Goal: Information Seeking & Learning: Learn about a topic

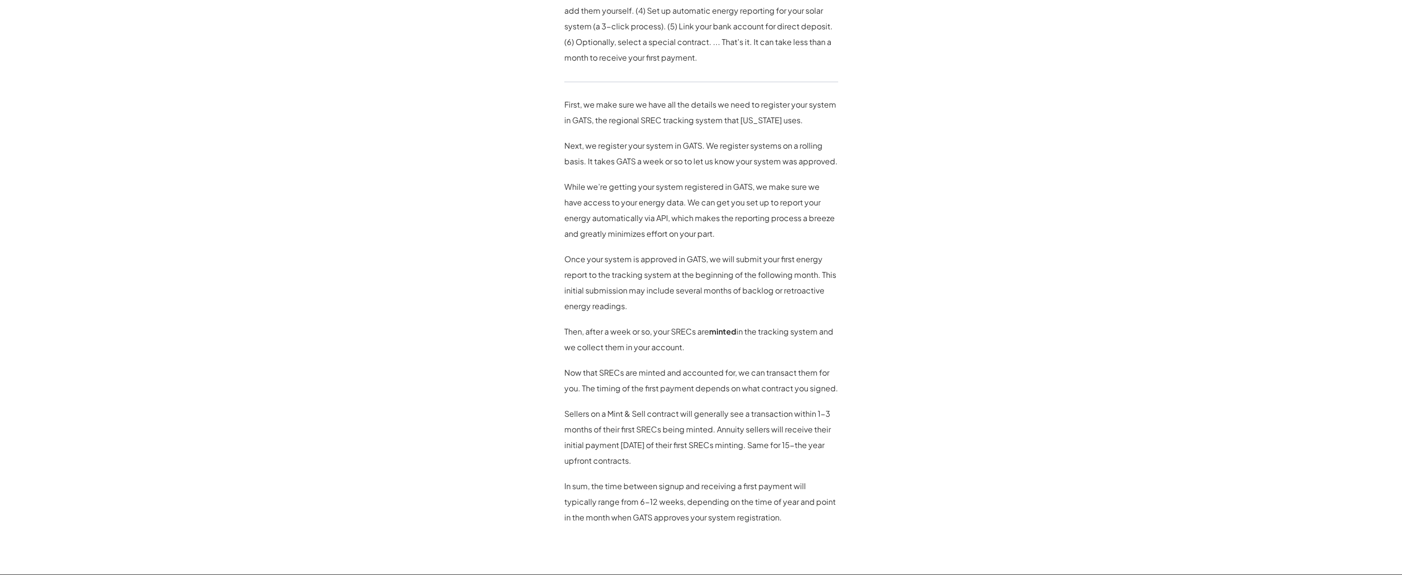
scroll to position [754, 0]
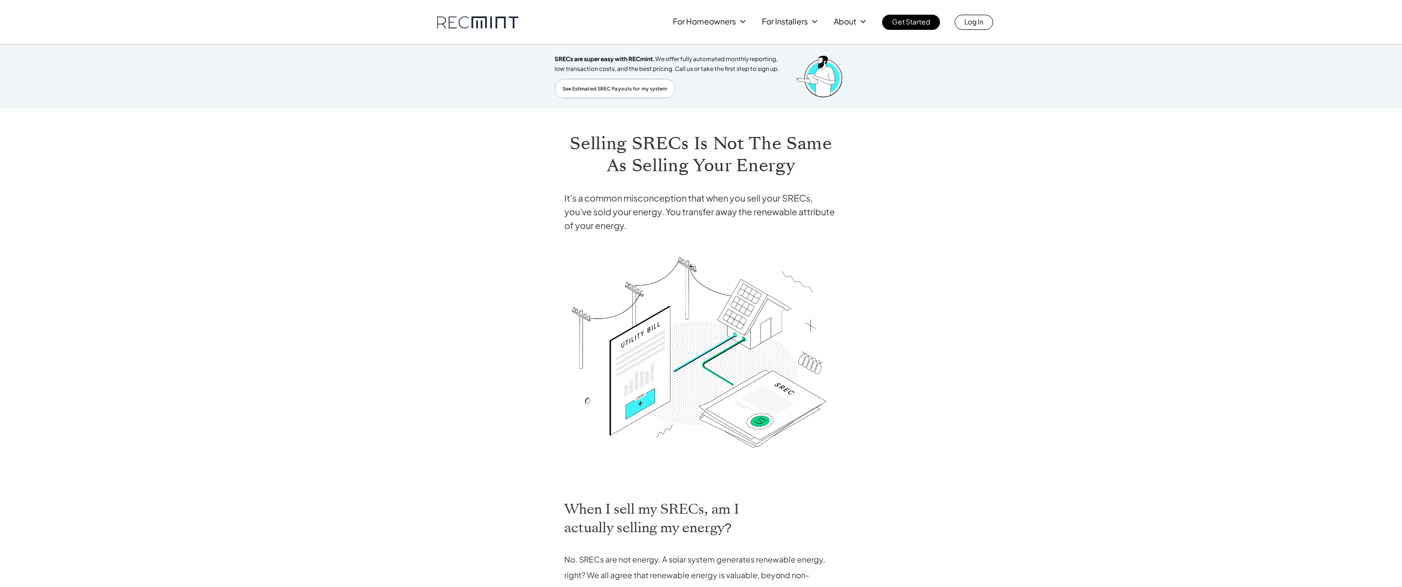
scroll to position [339, 0]
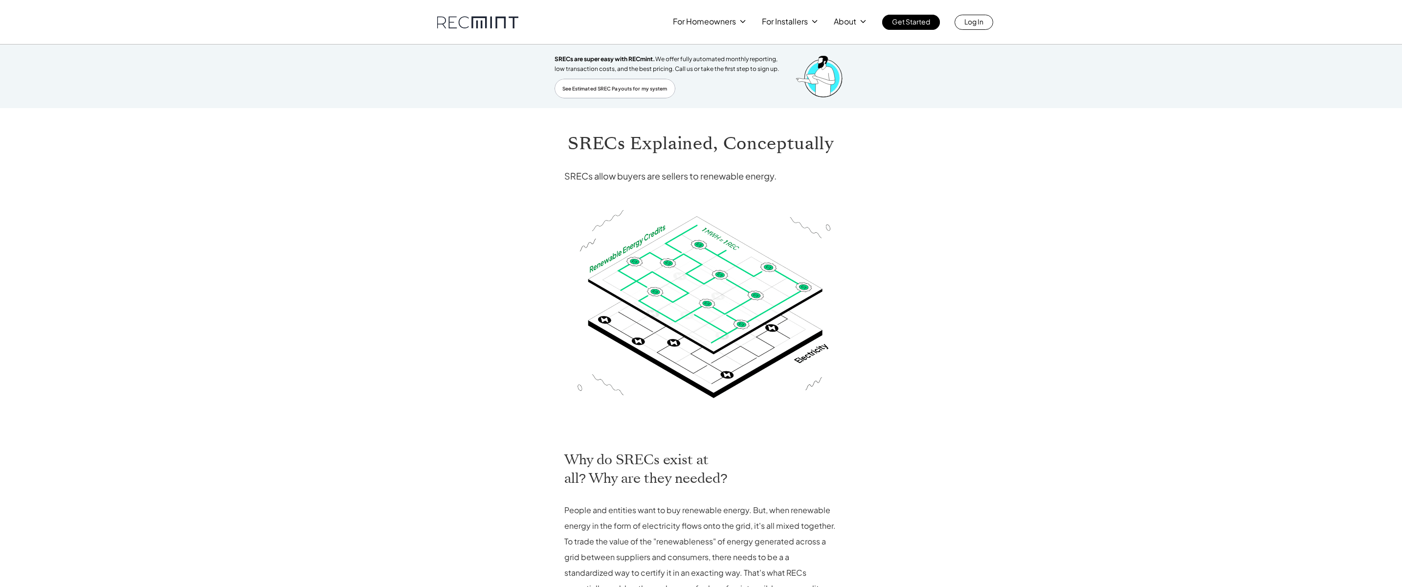
scroll to position [259, 0]
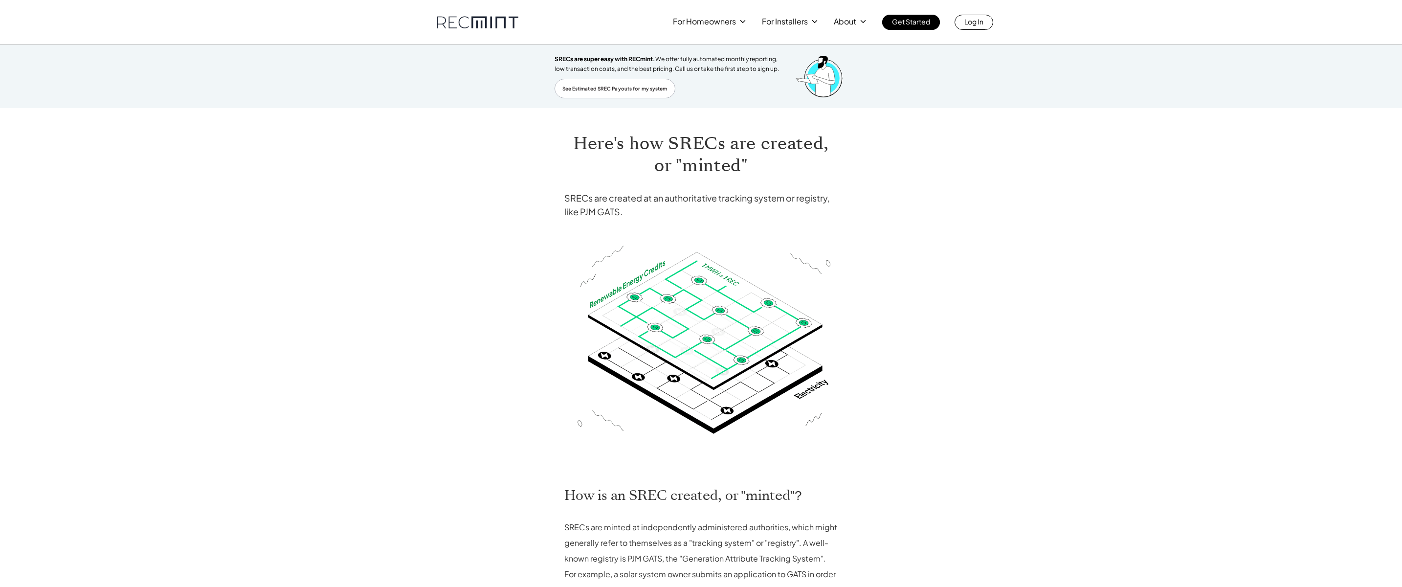
scroll to position [354, 0]
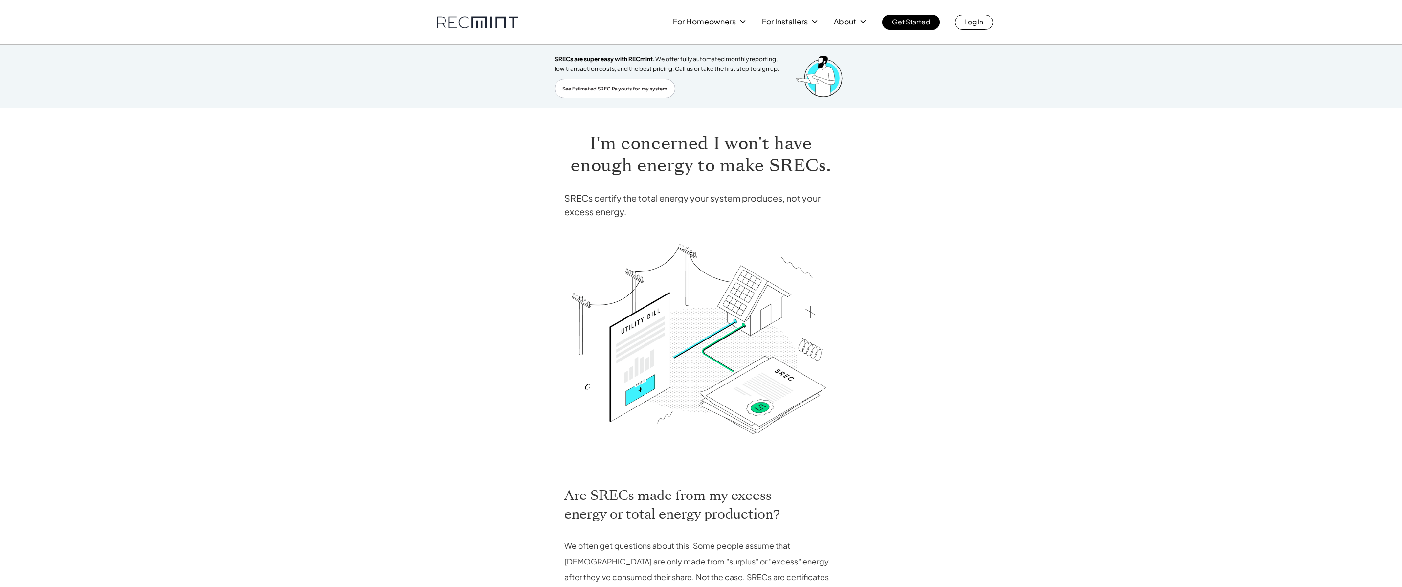
scroll to position [341, 0]
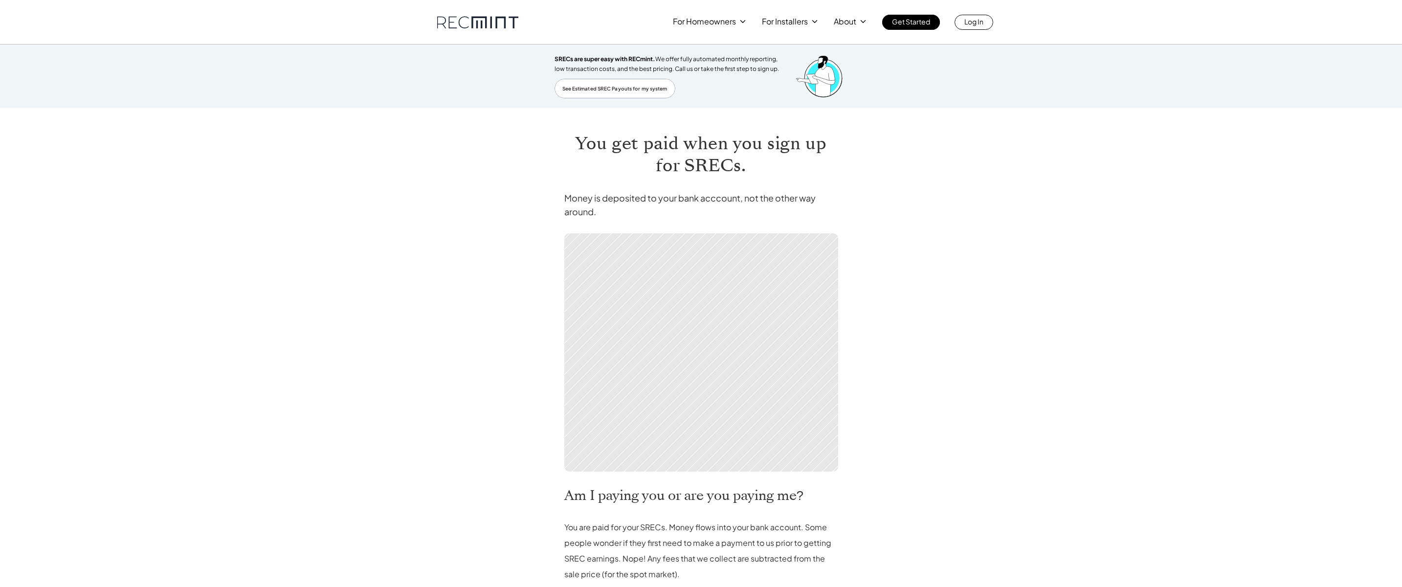
scroll to position [244, 0]
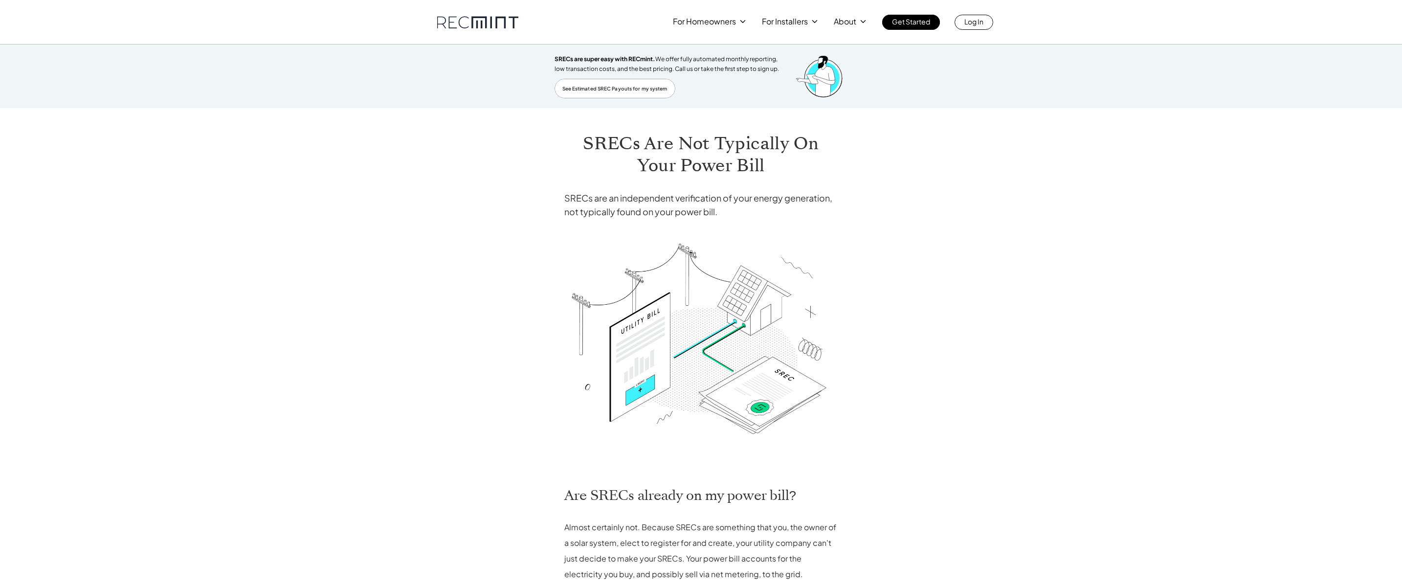
scroll to position [364, 0]
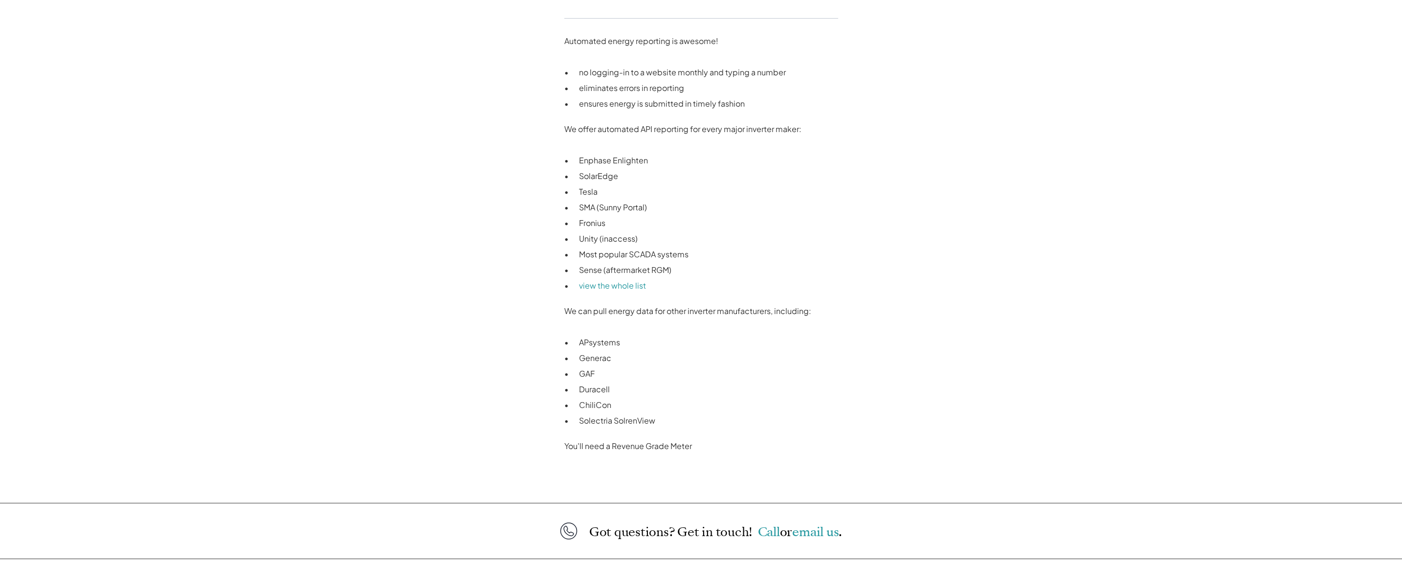
scroll to position [683, 0]
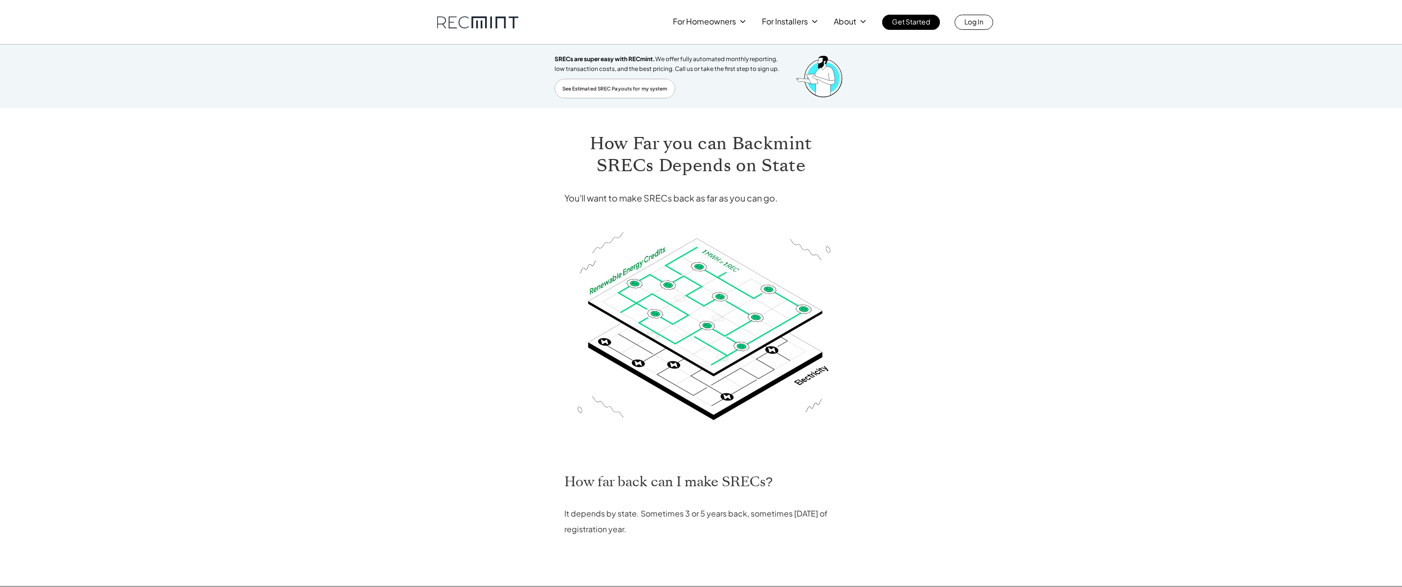
scroll to position [199, 0]
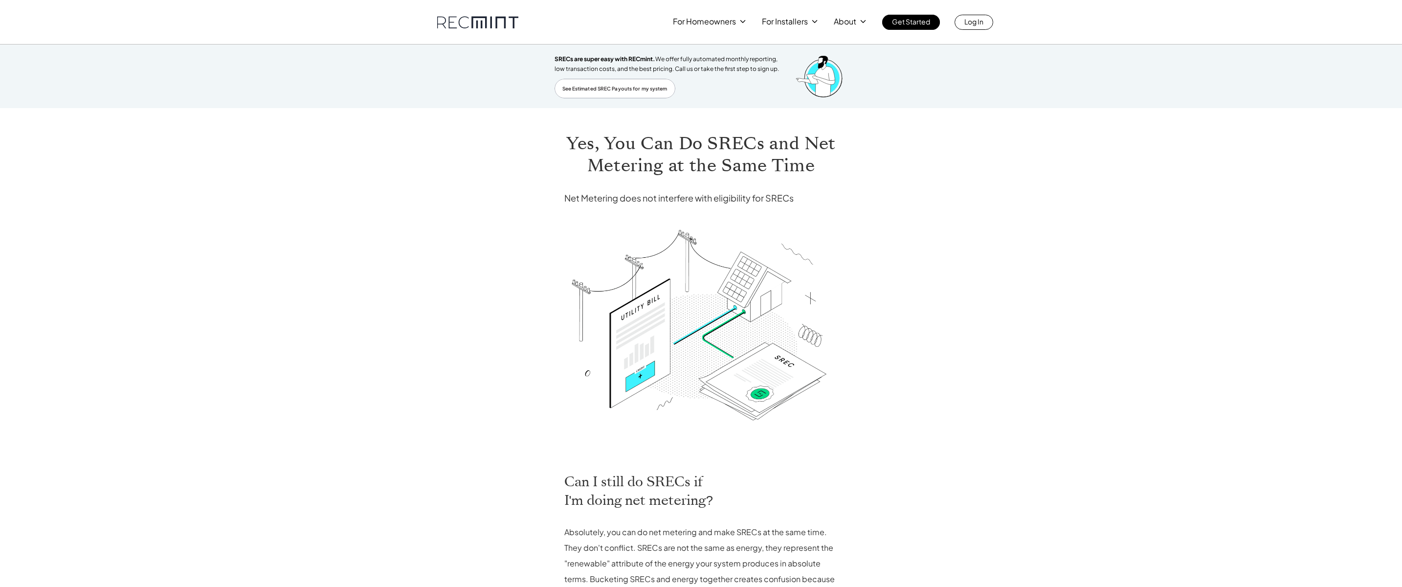
scroll to position [328, 0]
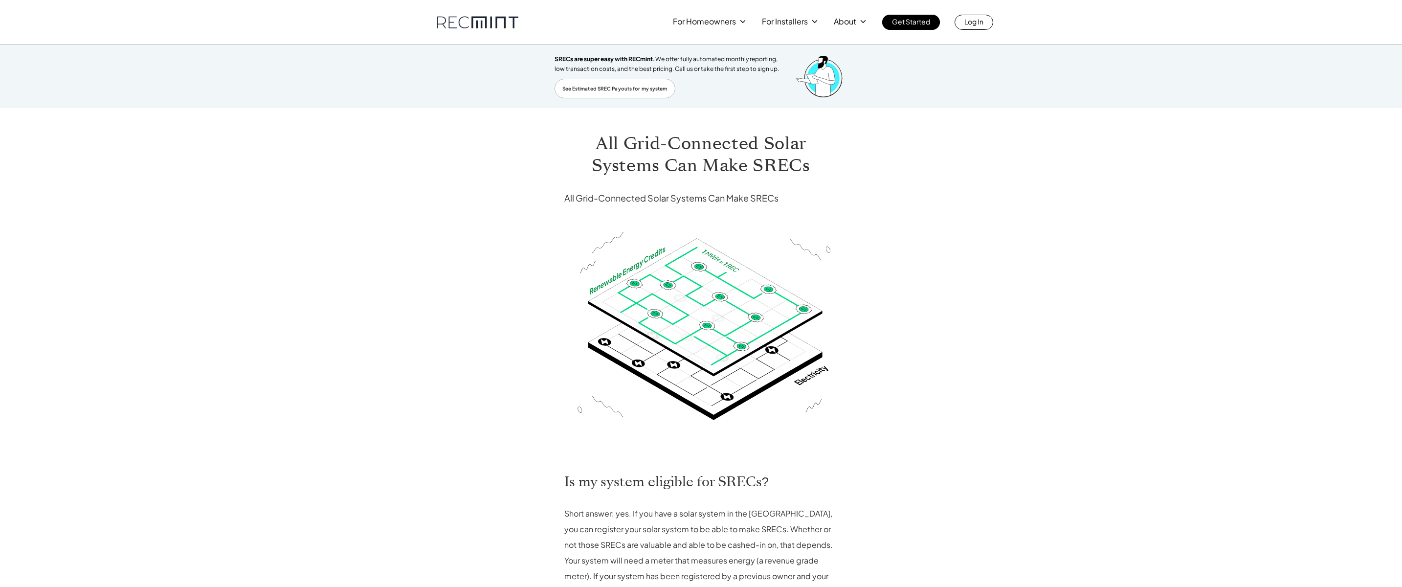
scroll to position [438, 0]
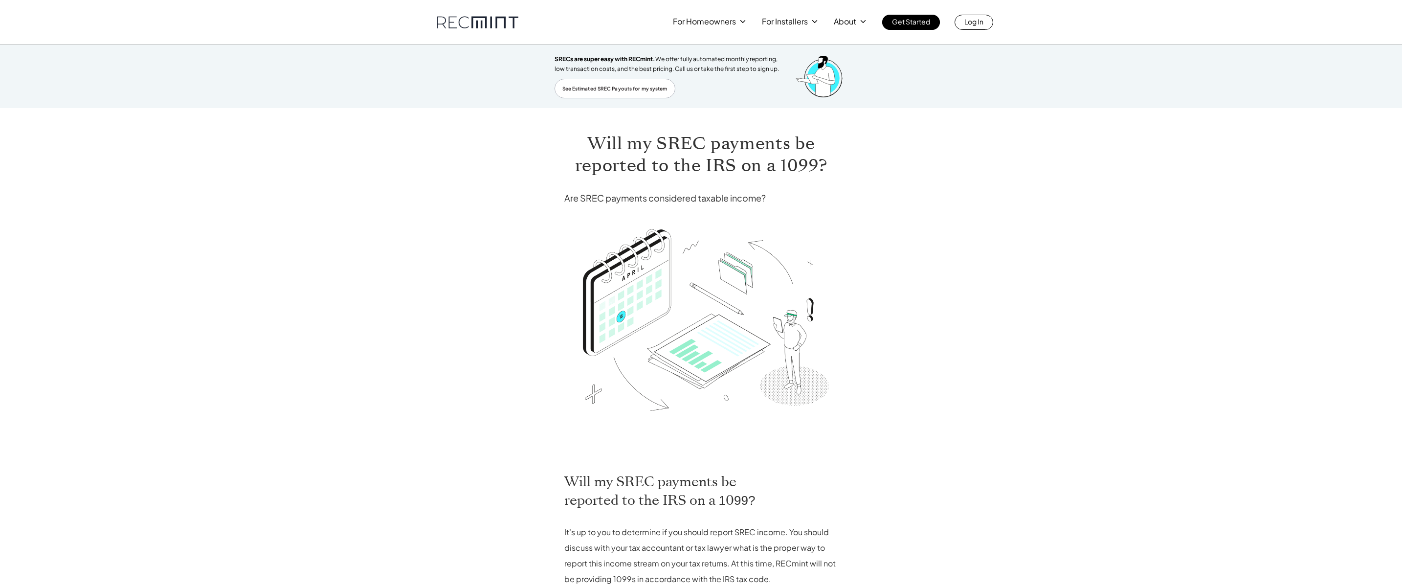
scroll to position [343, 0]
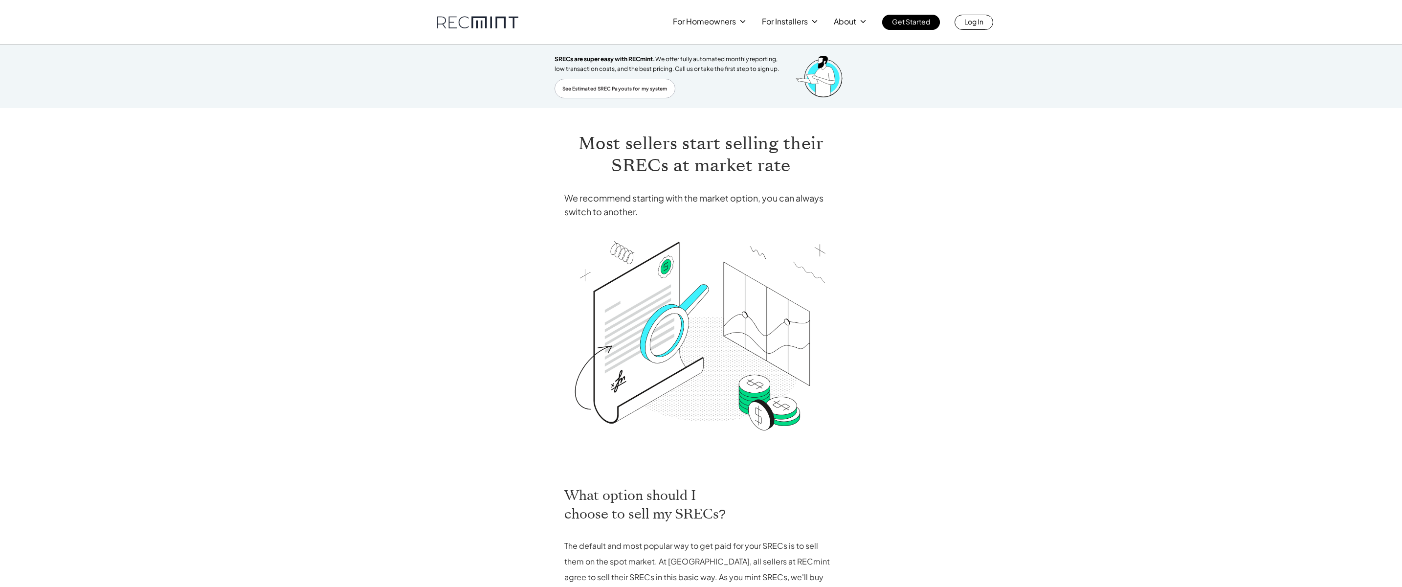
scroll to position [404, 0]
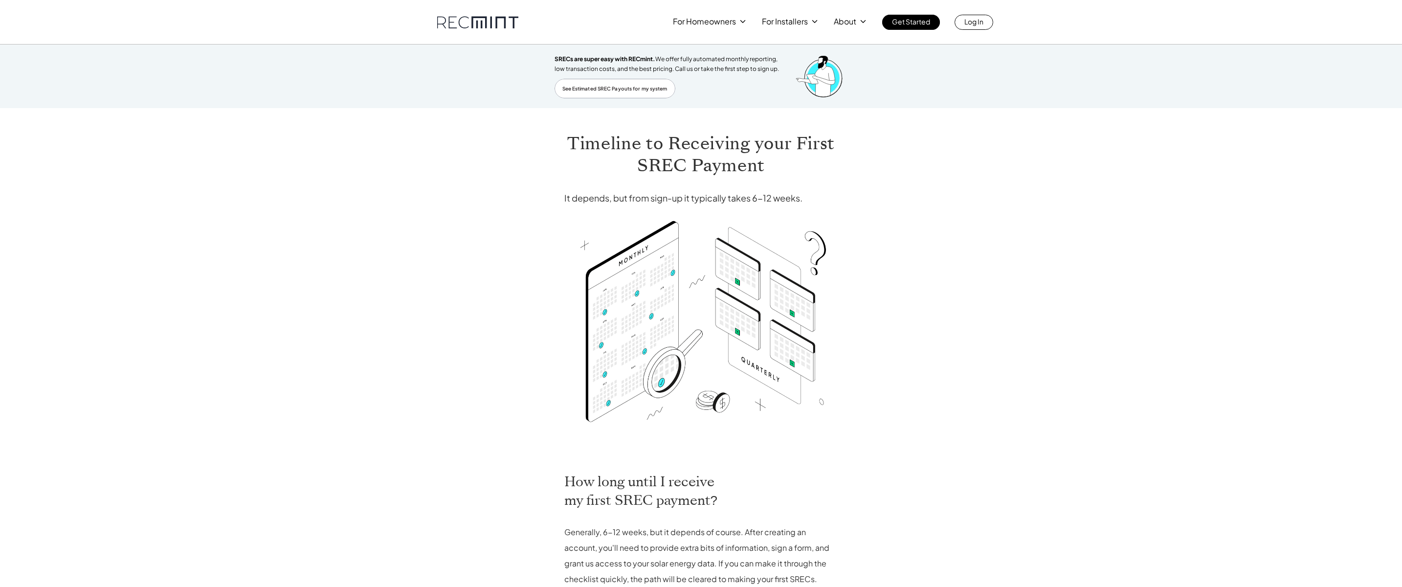
scroll to position [296, 0]
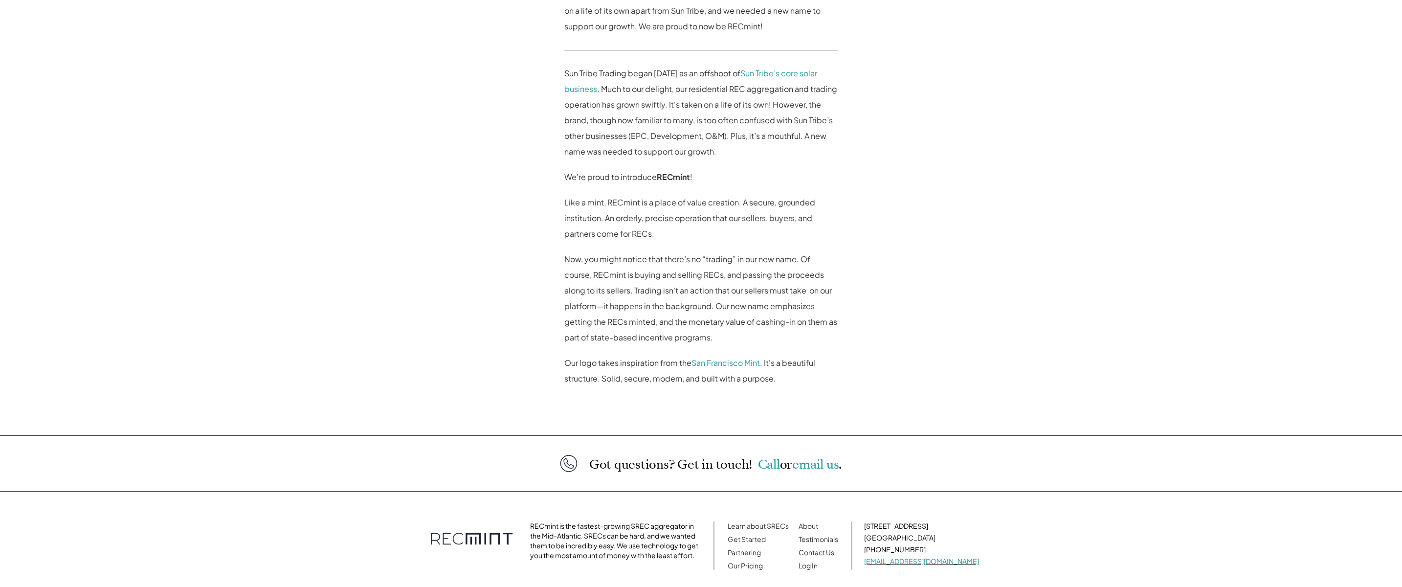
scroll to position [615, 0]
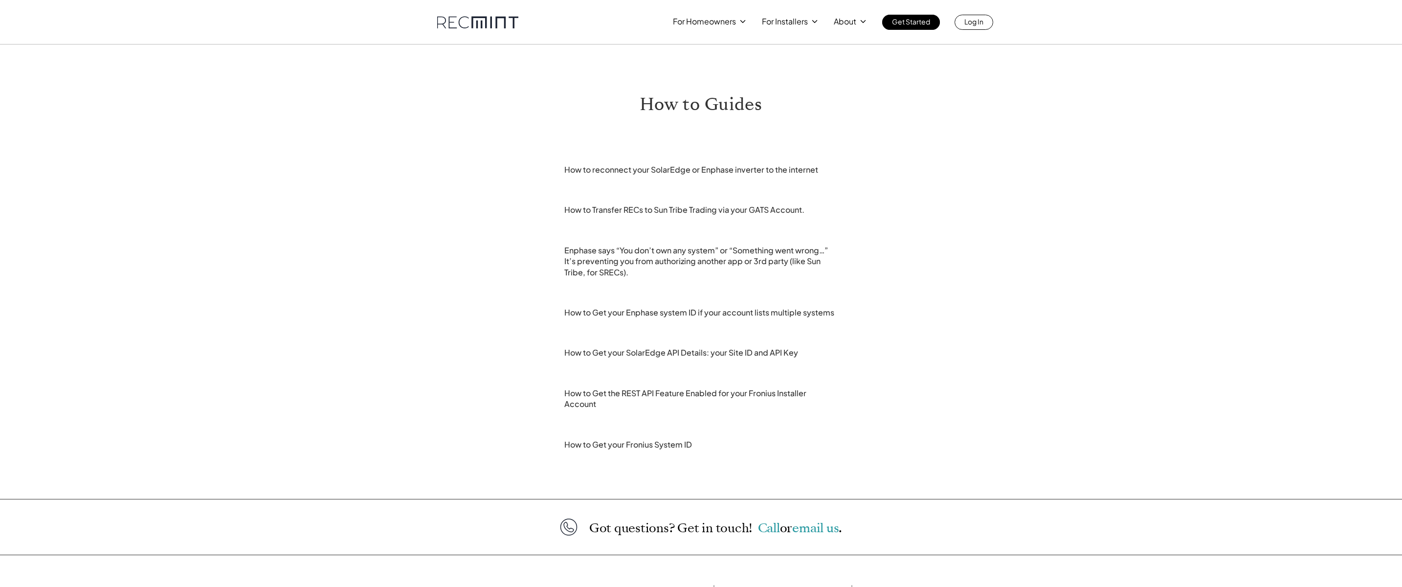
scroll to position [112, 0]
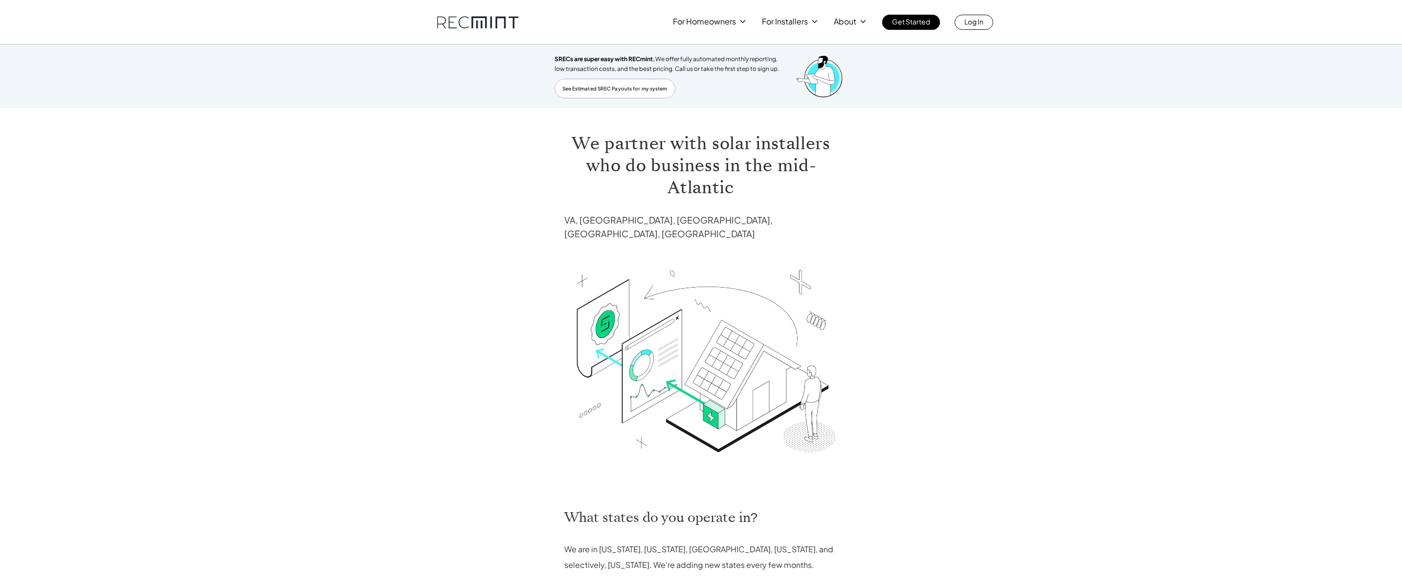
scroll to position [221, 0]
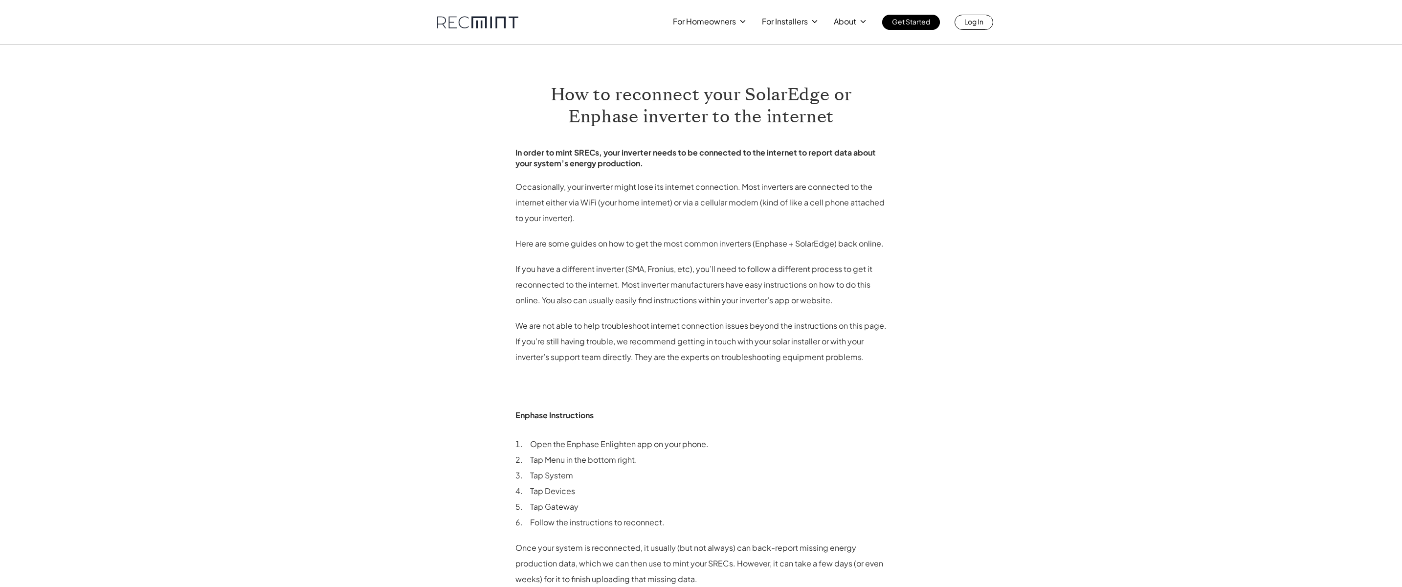
scroll to position [520, 0]
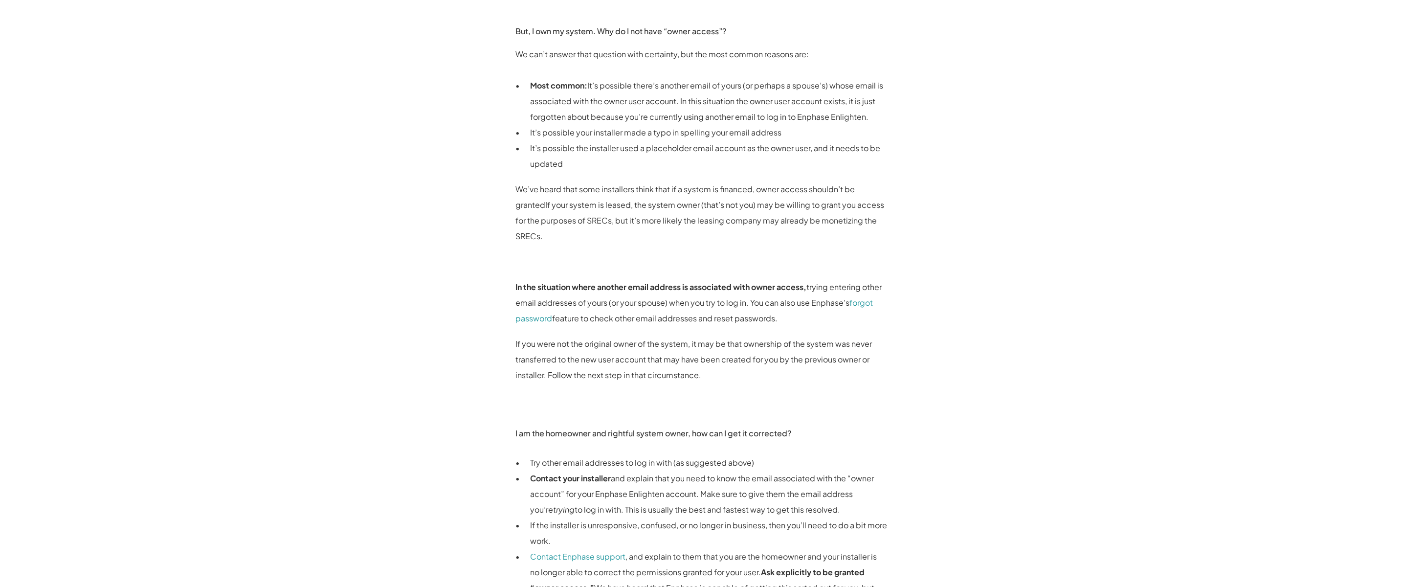
scroll to position [863, 0]
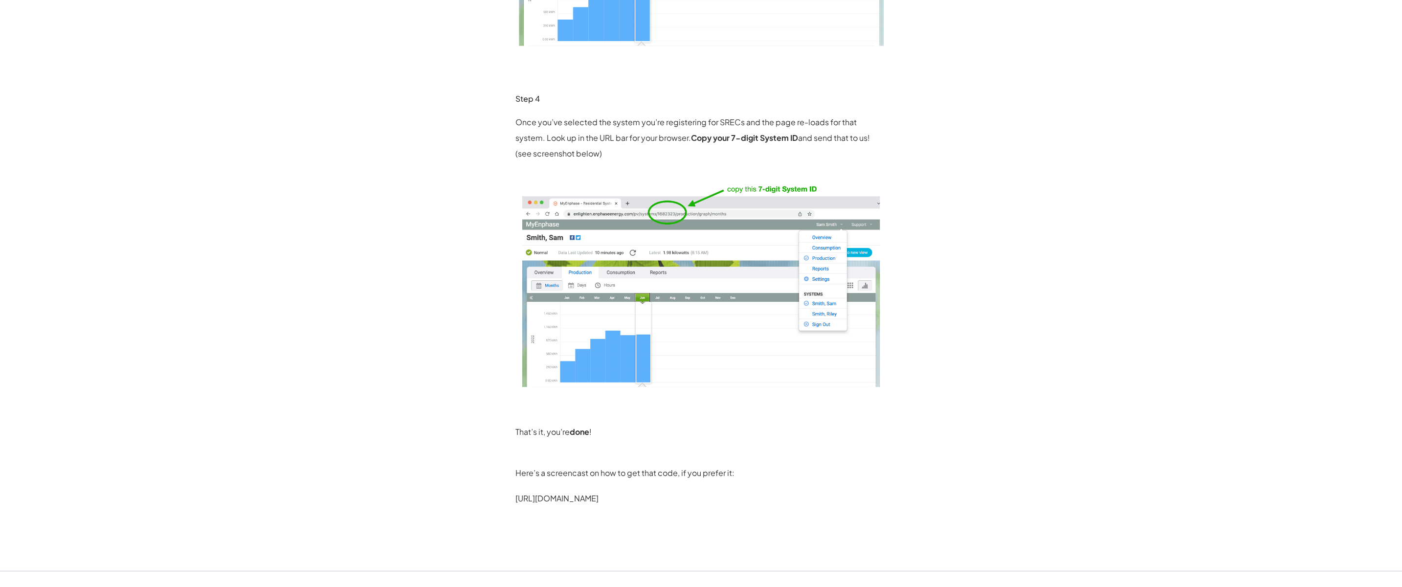
scroll to position [758, 0]
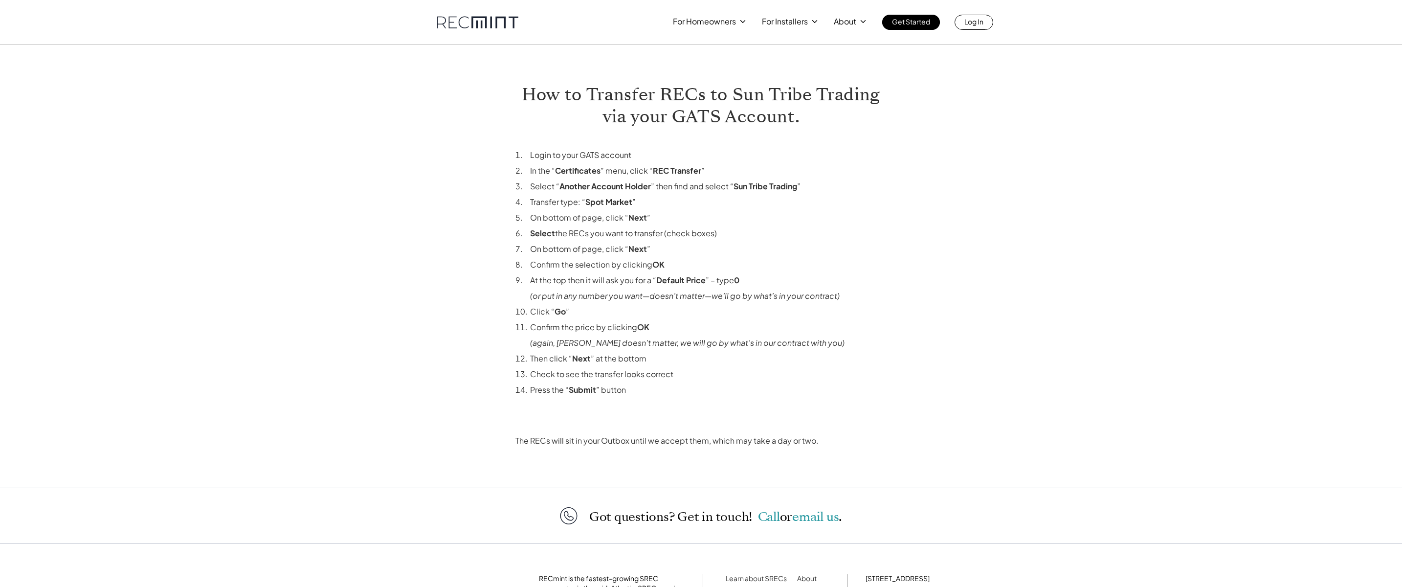
scroll to position [109, 0]
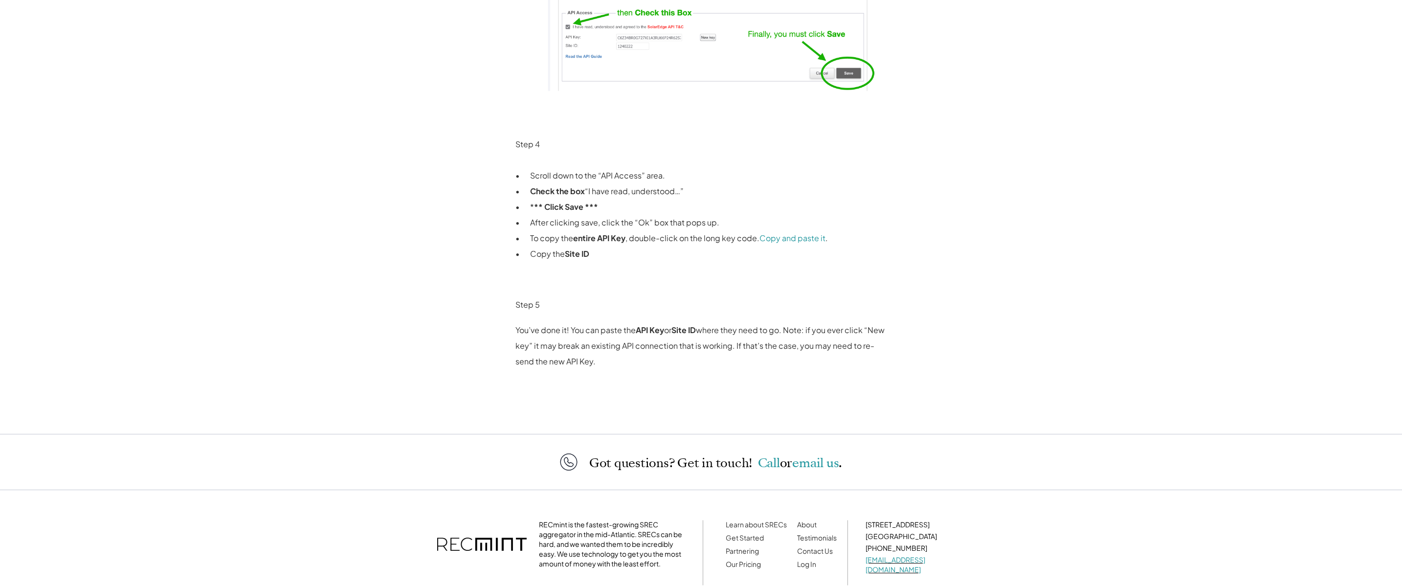
scroll to position [1188, 0]
